Goal: Information Seeking & Learning: Check status

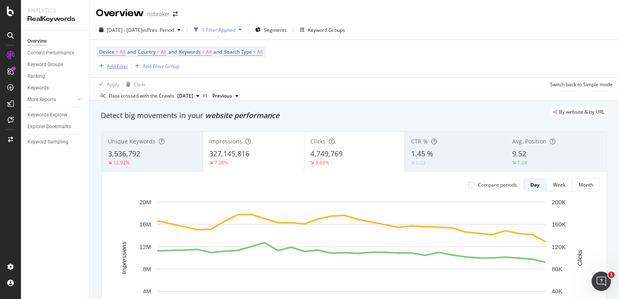
click at [119, 64] on div "Add Filter" at bounding box center [117, 66] width 21 height 7
click at [268, 78] on div "Apply Clear Switch back to Simple mode" at bounding box center [354, 83] width 530 height 13
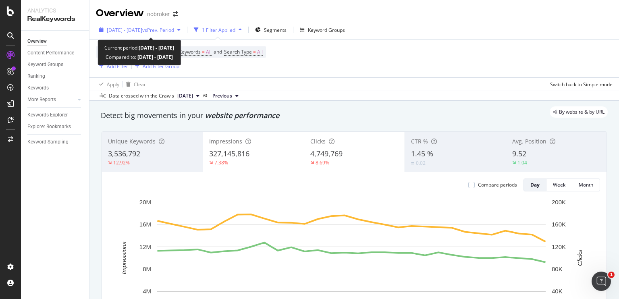
click at [164, 29] on span "vs Prev. Period" at bounding box center [158, 30] width 32 height 7
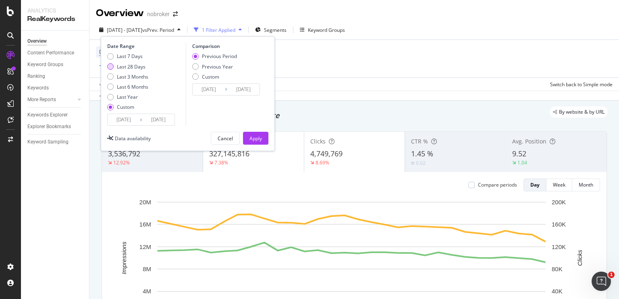
click at [108, 66] on div "Last 28 Days" at bounding box center [110, 66] width 6 height 6
type input "[DATE]"
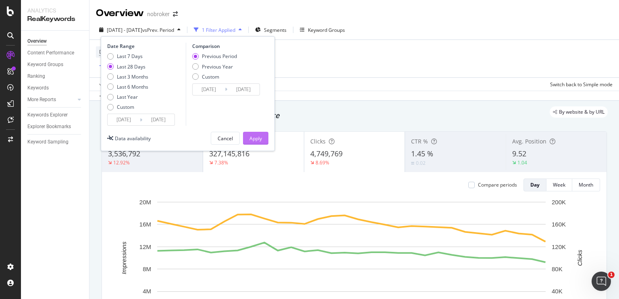
click at [249, 138] on div "Apply" at bounding box center [255, 138] width 12 height 7
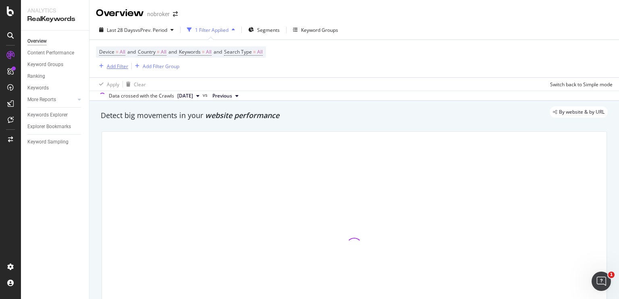
click at [115, 65] on div "Add Filter" at bounding box center [117, 66] width 21 height 7
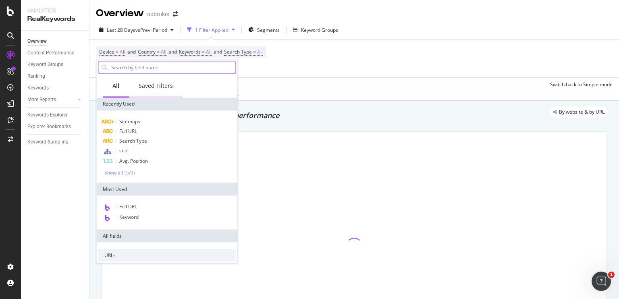
paste input "[URL][DOMAIN_NAME]"
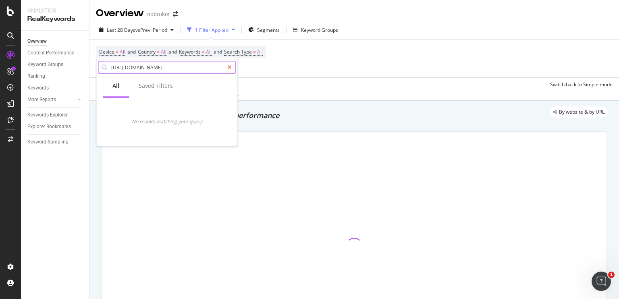
type input "[URL][DOMAIN_NAME]"
click at [233, 66] on div at bounding box center [230, 67] width 12 height 13
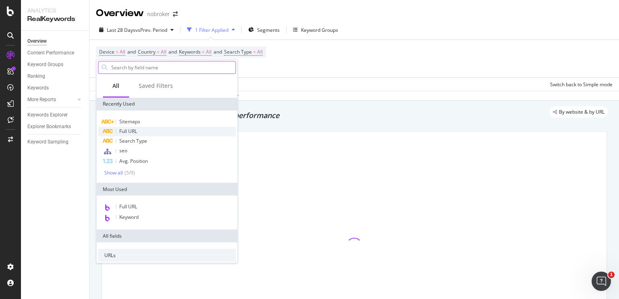
click at [129, 129] on span "Full URL" at bounding box center [128, 131] width 18 height 7
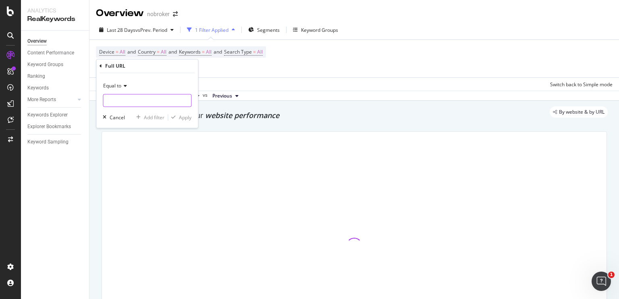
paste input "[URL][DOMAIN_NAME]"
click at [139, 103] on input "[URL][DOMAIN_NAME]" at bounding box center [141, 100] width 76 height 13
type input "[URL][DOMAIN_NAME]"
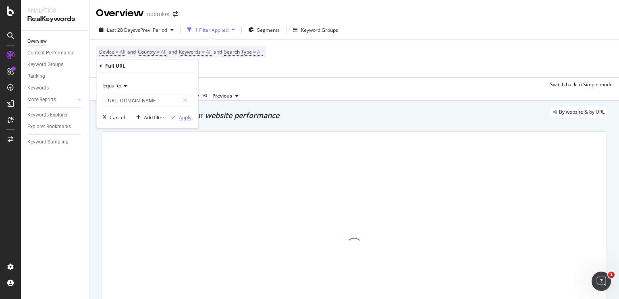
click at [182, 117] on div "Apply" at bounding box center [185, 117] width 12 height 7
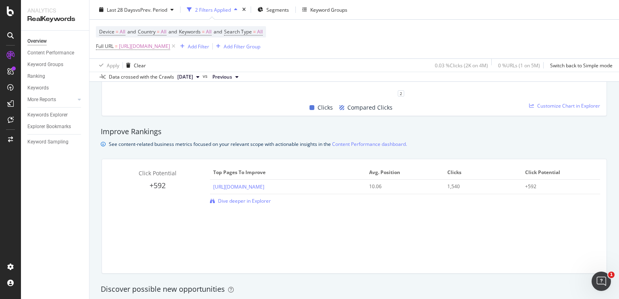
scroll to position [496, 0]
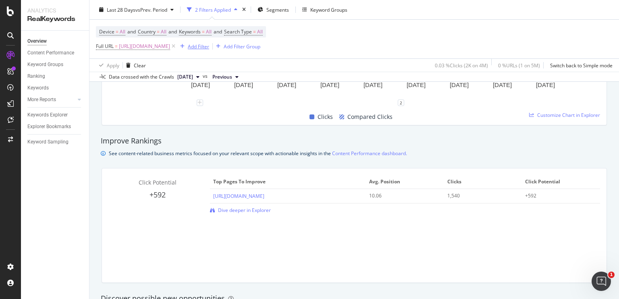
click at [209, 48] on div "Add Filter" at bounding box center [198, 46] width 21 height 7
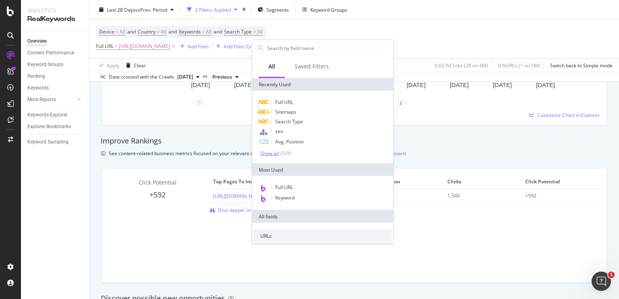
click at [280, 154] on div "( 5 / 9 )" at bounding box center [285, 153] width 12 height 7
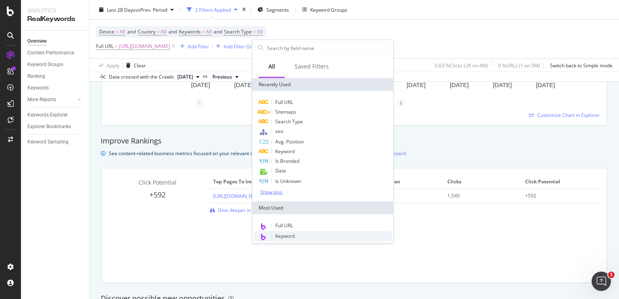
click at [285, 233] on span "Keyword" at bounding box center [284, 236] width 19 height 7
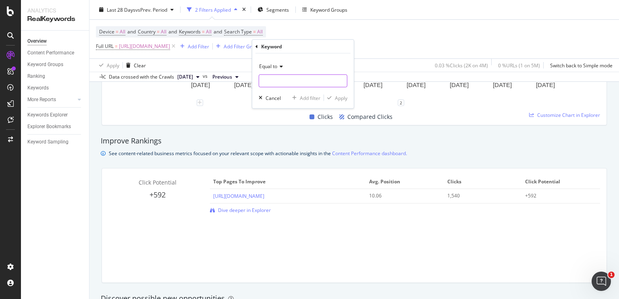
click at [287, 77] on input "text" at bounding box center [303, 81] width 88 height 13
type input "painting services in [GEOGRAPHIC_DATA]"
click at [326, 66] on div "Equal to" at bounding box center [303, 66] width 89 height 13
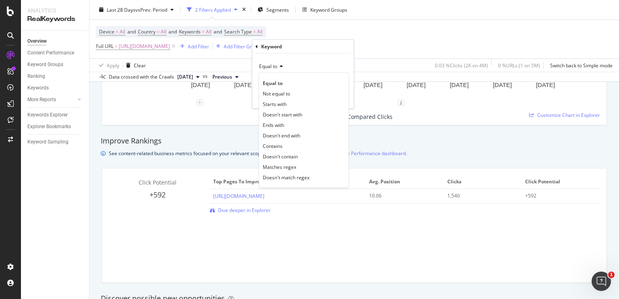
click at [321, 62] on div "Equal to" at bounding box center [303, 66] width 89 height 13
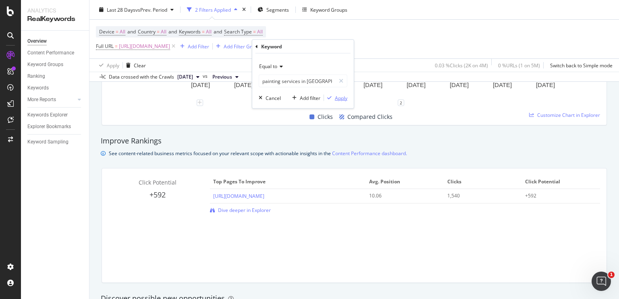
click at [338, 94] on div "Apply" at bounding box center [341, 97] width 12 height 7
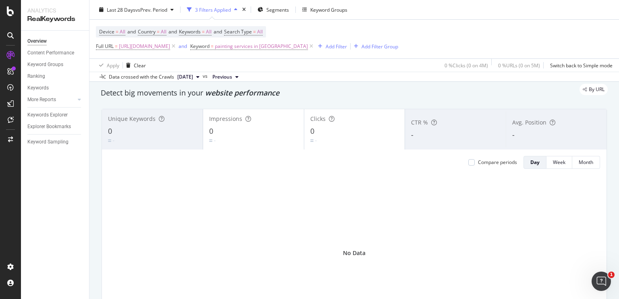
scroll to position [24, 0]
click at [170, 48] on span "[URL][DOMAIN_NAME]" at bounding box center [144, 46] width 51 height 11
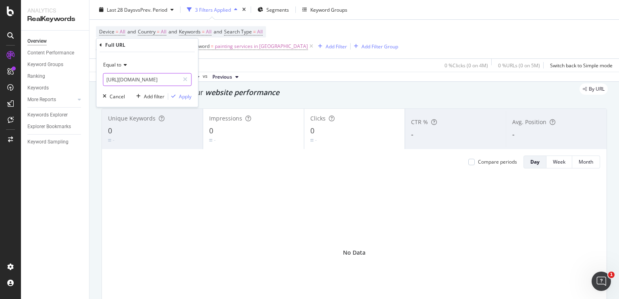
scroll to position [0, 30]
click at [141, 77] on input "[URL][DOMAIN_NAME]" at bounding box center [141, 79] width 76 height 13
click at [144, 80] on input "[URL][DOMAIN_NAME]" at bounding box center [141, 79] width 76 height 13
click at [147, 79] on input "[URL][DOMAIN_NAME]" at bounding box center [141, 79] width 76 height 13
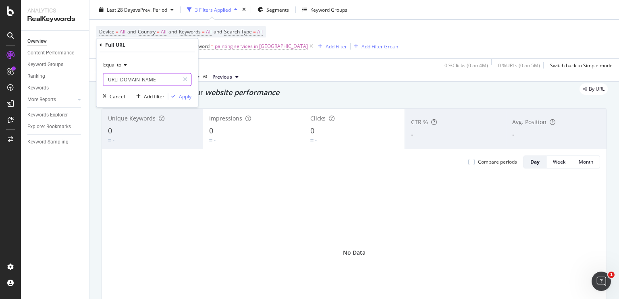
click at [147, 79] on input "[URL][DOMAIN_NAME]" at bounding box center [141, 79] width 76 height 13
type input "[URL][DOMAIN_NAME]"
click at [183, 95] on div "Apply" at bounding box center [185, 96] width 12 height 7
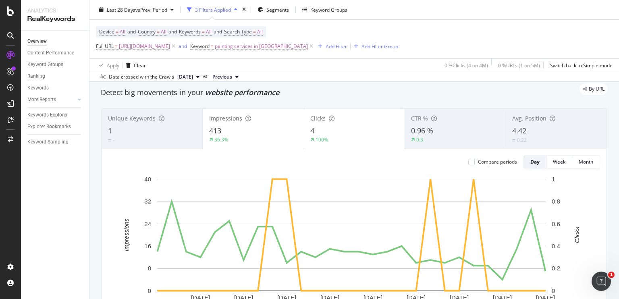
click at [349, 122] on div "Clicks" at bounding box center [354, 118] width 89 height 8
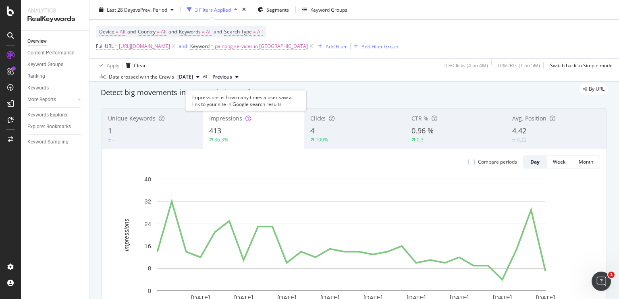
click at [248, 116] on icon at bounding box center [248, 119] width 6 height 6
click at [263, 129] on div "413" at bounding box center [253, 131] width 89 height 10
click at [237, 136] on div "36.3%" at bounding box center [253, 139] width 89 height 7
click at [561, 128] on div "4.42" at bounding box center [556, 131] width 88 height 10
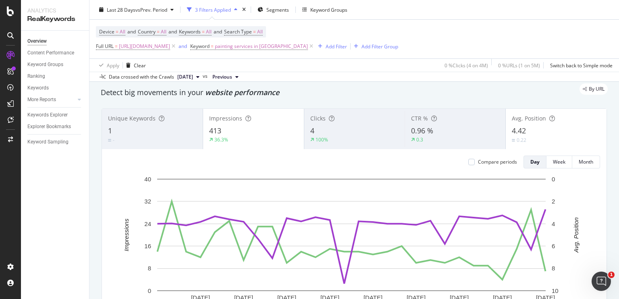
click at [239, 135] on div "413" at bounding box center [253, 131] width 89 height 10
